Goal: Book appointment/travel/reservation

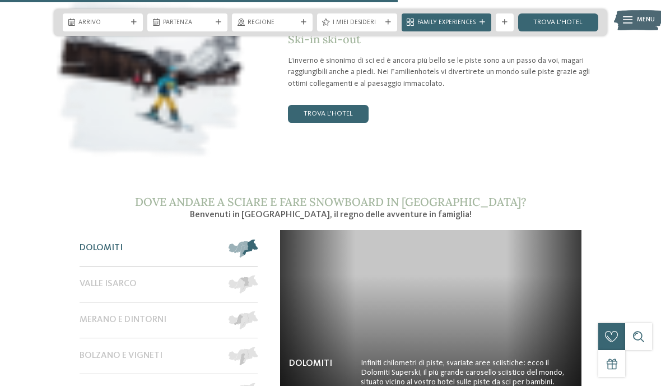
scroll to position [1428, 0]
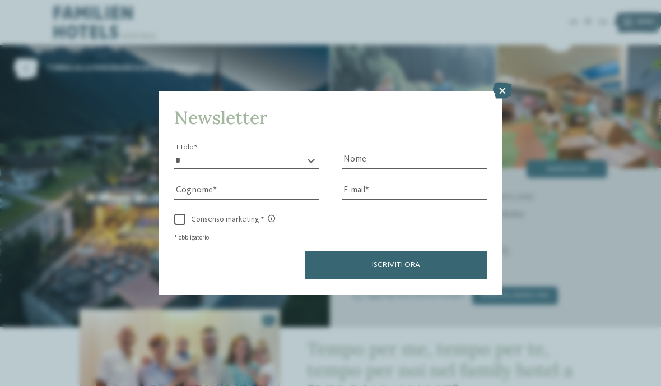
click at [501, 83] on icon at bounding box center [502, 91] width 19 height 16
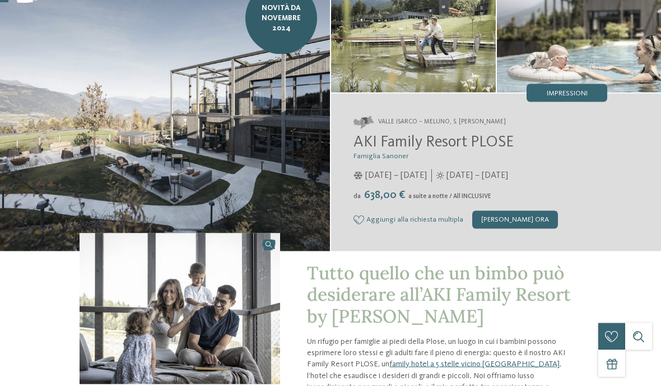
scroll to position [124, 0]
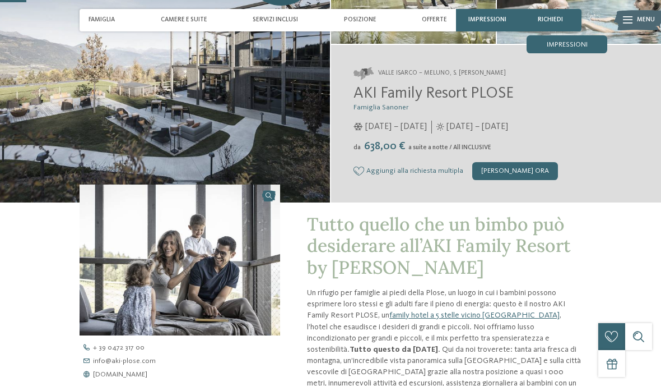
click at [635, 18] on img at bounding box center [638, 20] width 49 height 25
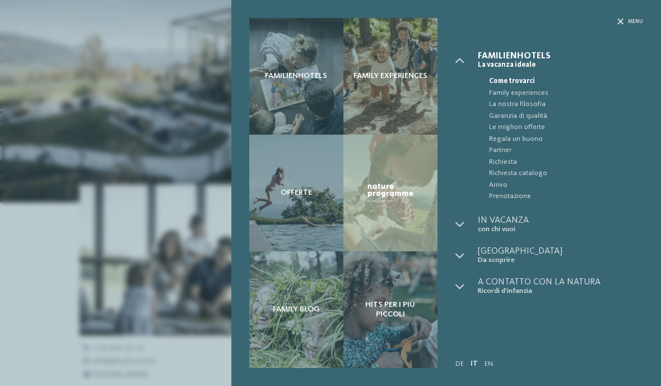
click at [523, 191] on span "Prenotazione" at bounding box center [566, 196] width 155 height 11
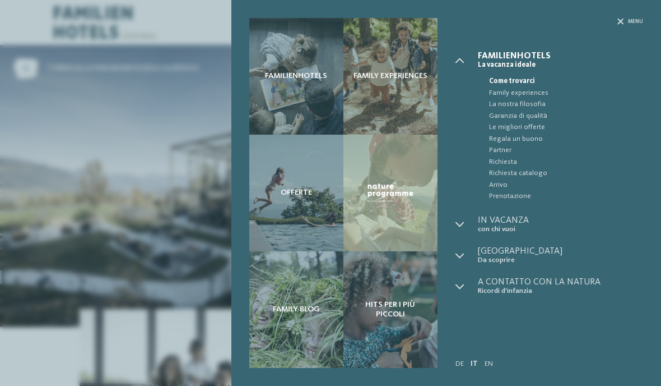
click at [123, 140] on div "Familienhotels Family experiences Offerte" at bounding box center [330, 193] width 661 height 386
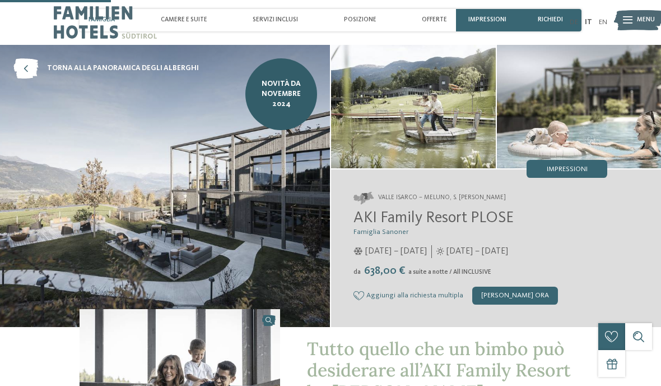
scroll to position [594, 0]
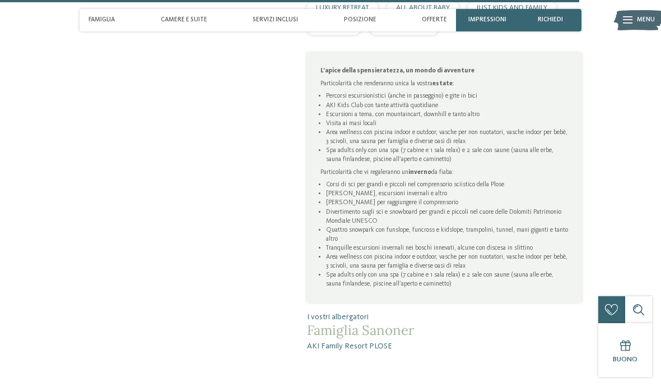
scroll to position [2162, 0]
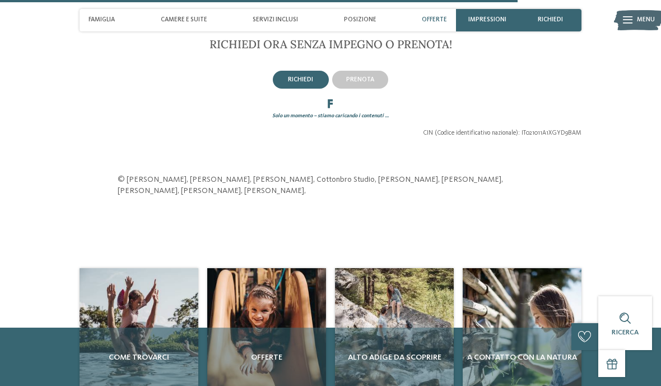
click at [371, 83] on span "prenota" at bounding box center [360, 79] width 28 height 7
